Goal: Find contact information: Obtain details needed to contact an individual or organization

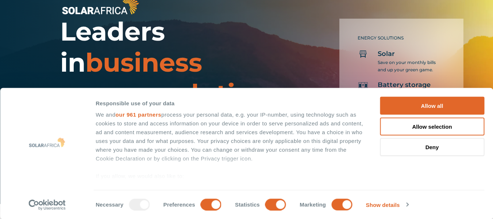
scroll to position [108, 0]
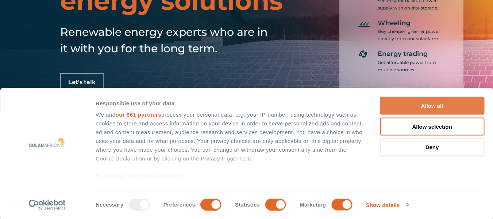
click at [428, 107] on button "Allow all" at bounding box center [432, 106] width 104 height 18
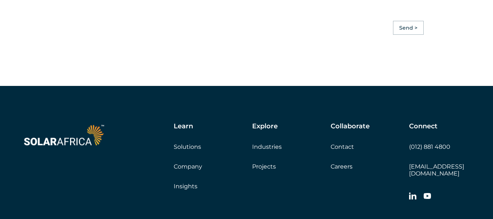
scroll to position [2025, 0]
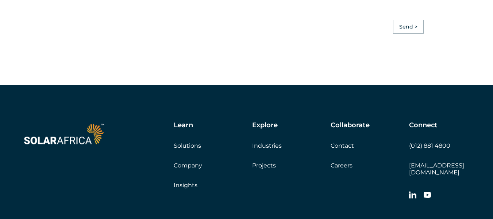
click at [342, 147] on link "Contact" at bounding box center [341, 145] width 23 height 7
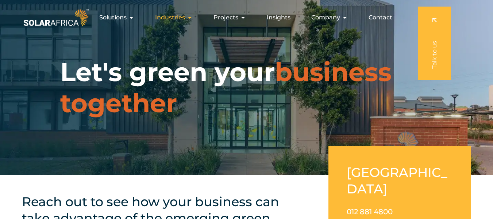
click at [168, 17] on span "Industries" at bounding box center [170, 17] width 30 height 9
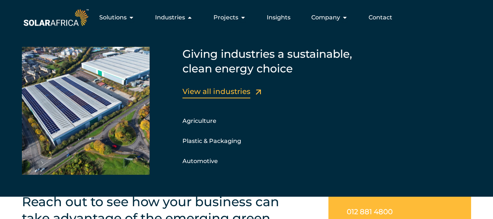
click at [220, 93] on link "View all industries" at bounding box center [216, 91] width 68 height 9
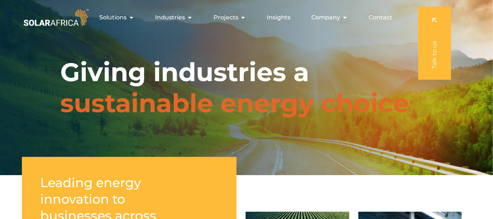
click at [224, 125] on div "Giving industries a sustainable energy choice" at bounding box center [246, 87] width 493 height 175
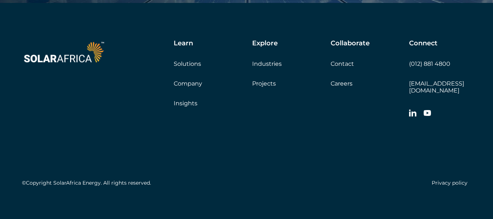
scroll to position [925, 0]
click at [414, 177] on div "Privacy policy" at bounding box center [359, 181] width 225 height 13
click at [186, 83] on link "Company" at bounding box center [188, 83] width 28 height 7
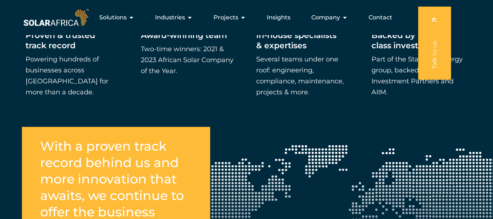
scroll to position [1164, 0]
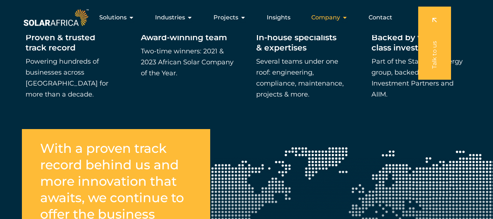
click at [333, 18] on span "Company" at bounding box center [325, 17] width 29 height 9
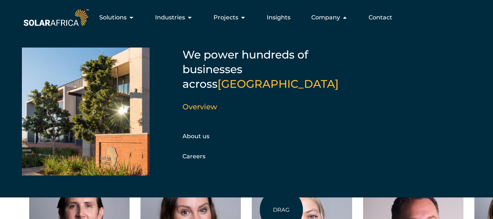
scroll to position [1685, 0]
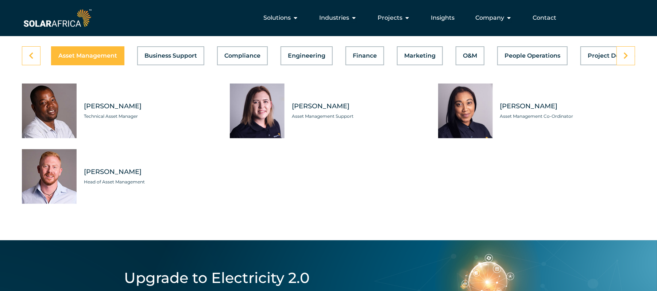
scroll to position [2039, 0]
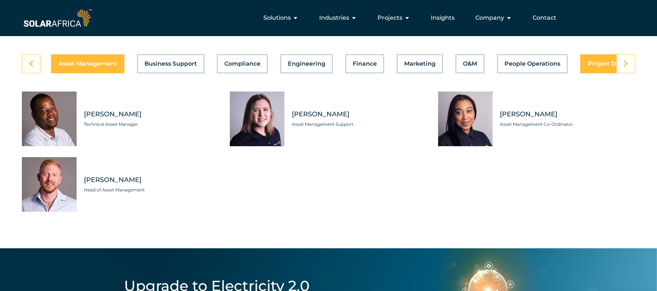
click at [492, 73] on div "Asset Management Business Support Compliance Engineering Finance Marketing O&M …" at bounding box center [328, 63] width 613 height 19
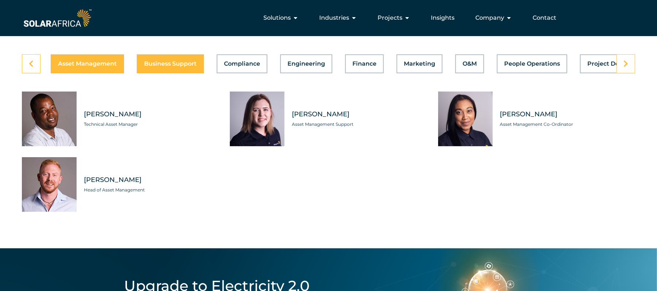
click at [176, 73] on div "Asset Management Business Support Compliance Engineering Finance Marketing O&M …" at bounding box center [328, 63] width 613 height 19
click at [176, 73] on button "Business Support" at bounding box center [169, 63] width 67 height 19
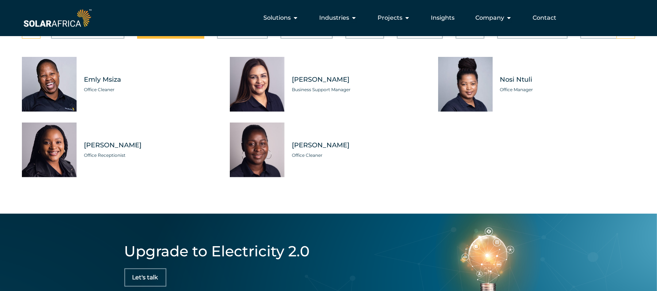
scroll to position [2044, 0]
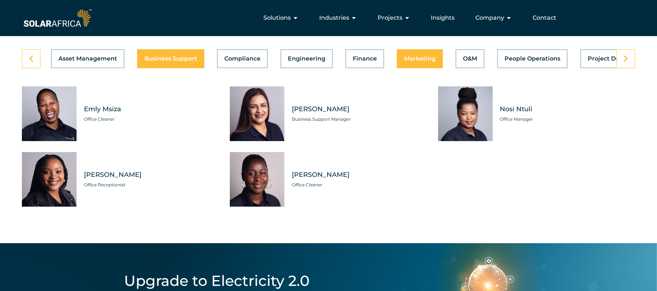
click at [404, 62] on span "Marketing" at bounding box center [419, 59] width 31 height 6
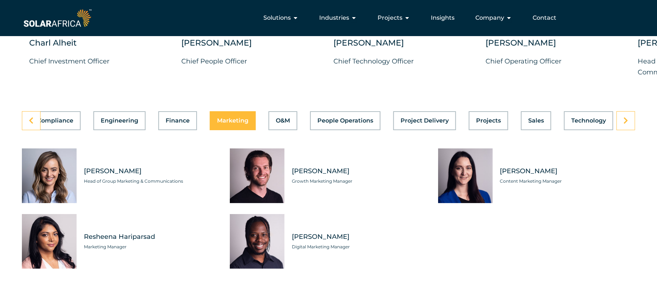
scroll to position [1942, 0]
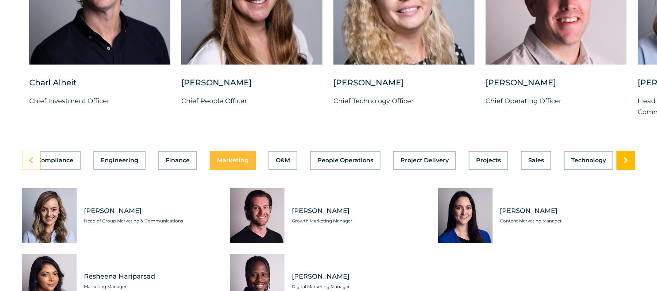
click at [492, 170] on link at bounding box center [625, 160] width 19 height 19
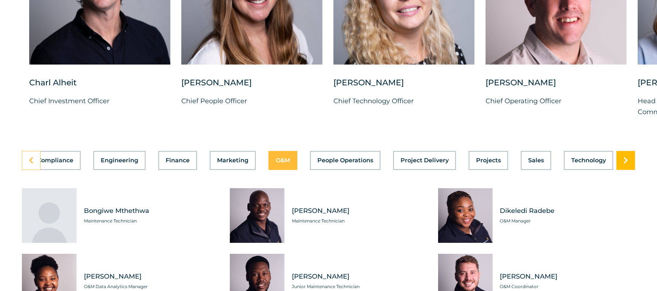
scroll to position [0, 187]
click at [492, 170] on link at bounding box center [625, 160] width 19 height 19
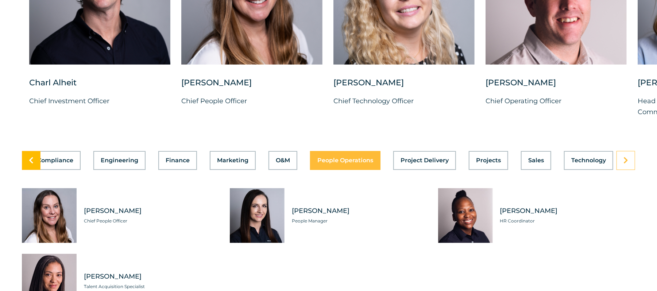
click at [28, 170] on link at bounding box center [31, 160] width 19 height 19
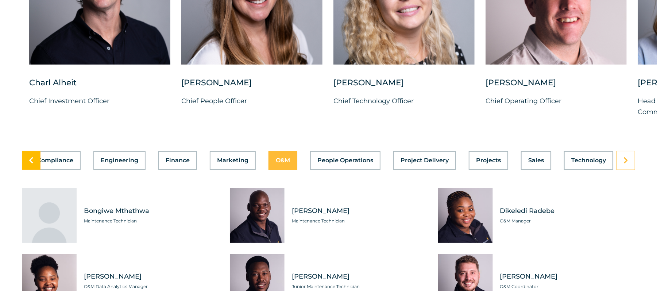
click at [28, 170] on link at bounding box center [31, 160] width 19 height 19
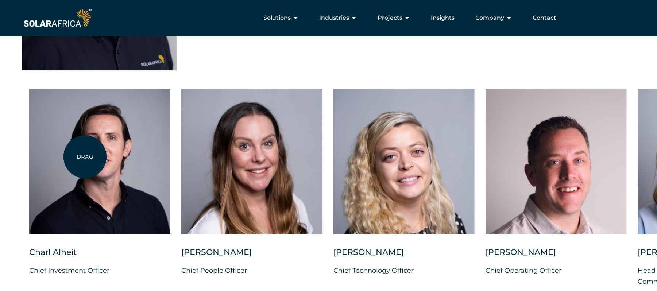
click at [85, 157] on div at bounding box center [99, 161] width 141 height 145
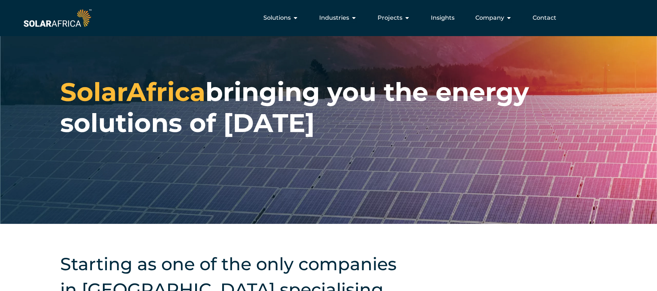
scroll to position [0, 0]
